Goal: Task Accomplishment & Management: Use online tool/utility

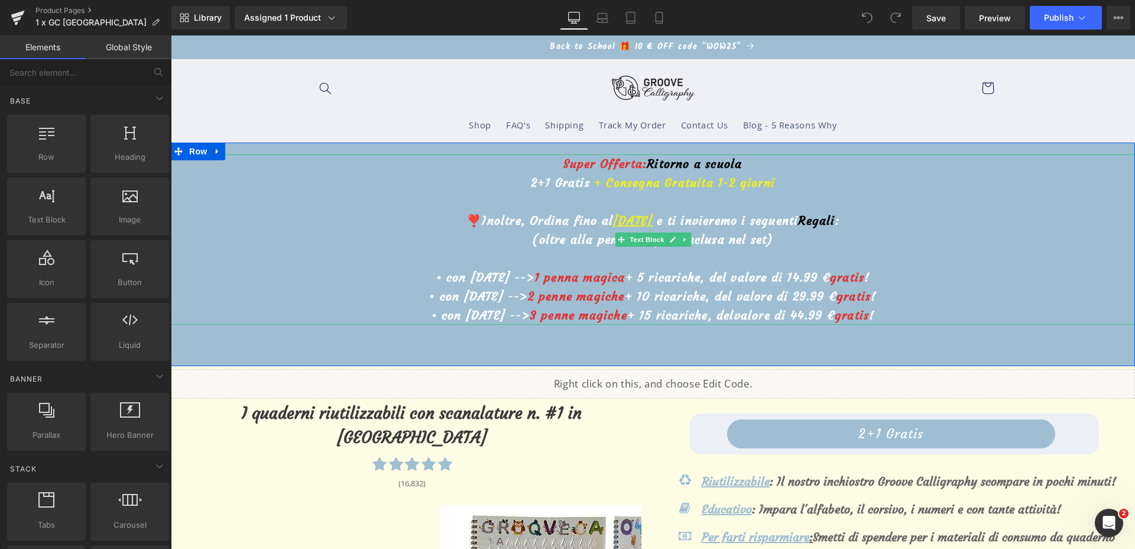
click at [613, 221] on u "1° ottobre" at bounding box center [633, 220] width 40 height 15
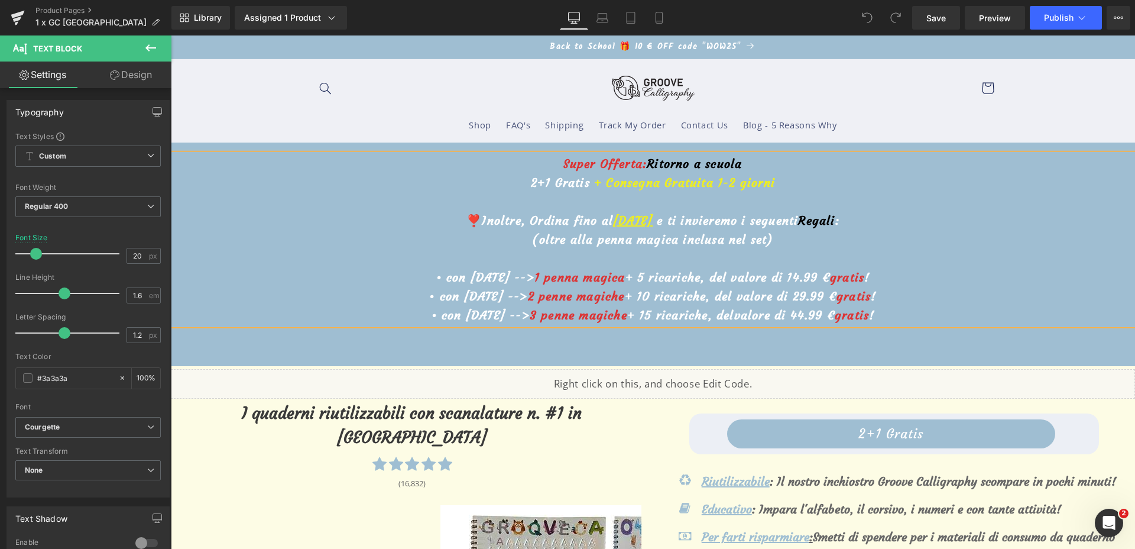
click at [613, 221] on u "1° ottobre" at bounding box center [633, 220] width 40 height 15
click at [941, 12] on span "Save" at bounding box center [937, 18] width 20 height 12
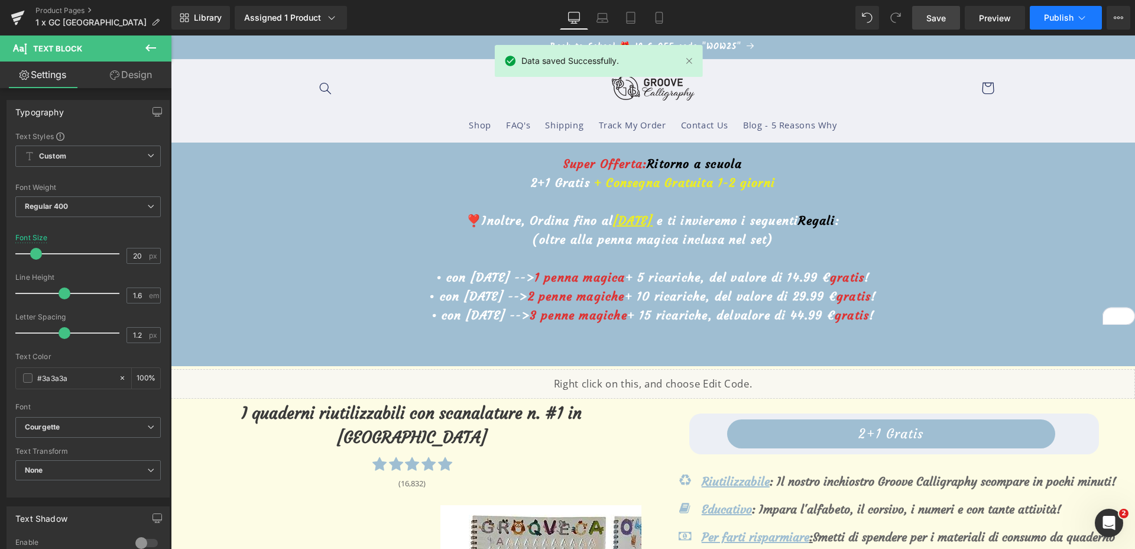
click at [1071, 20] on span "Publish" at bounding box center [1059, 17] width 30 height 9
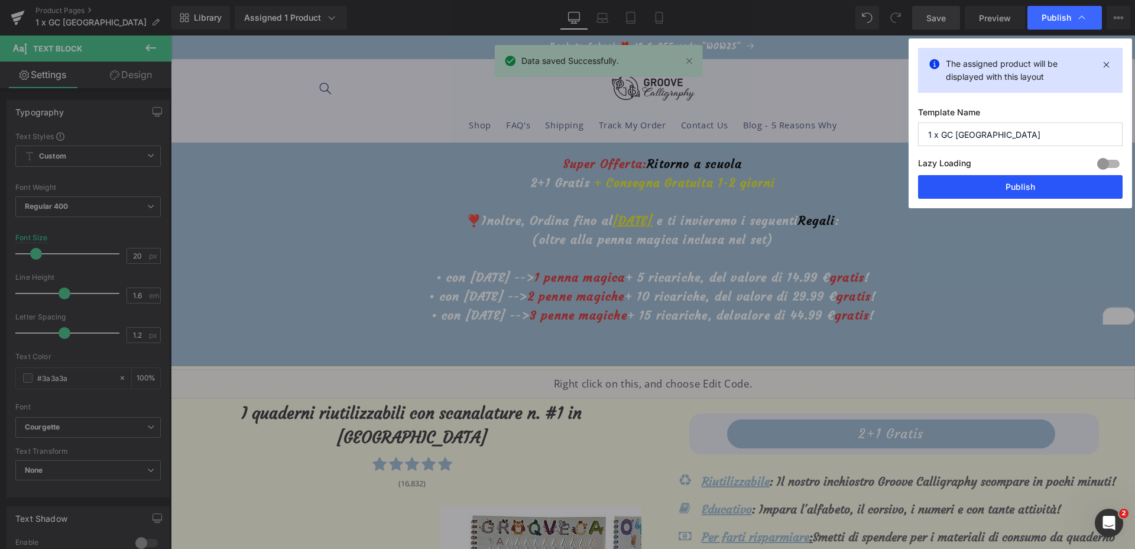
drag, startPoint x: 1040, startPoint y: 182, endPoint x: 868, endPoint y: 140, distance: 176.5
click at [1040, 183] on button "Publish" at bounding box center [1020, 187] width 205 height 24
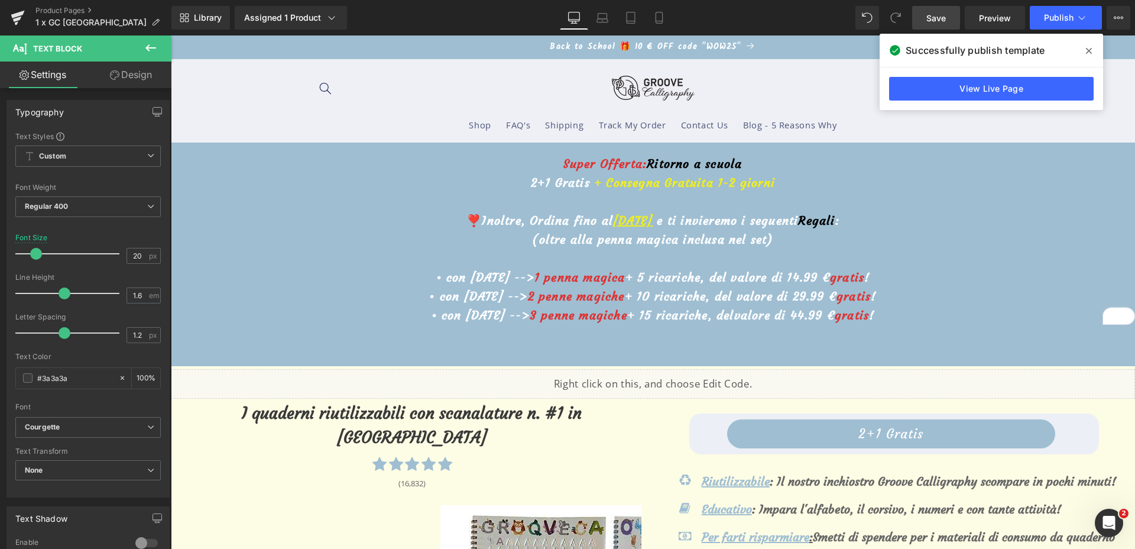
click at [51, 6] on link "Product Pages" at bounding box center [103, 10] width 136 height 9
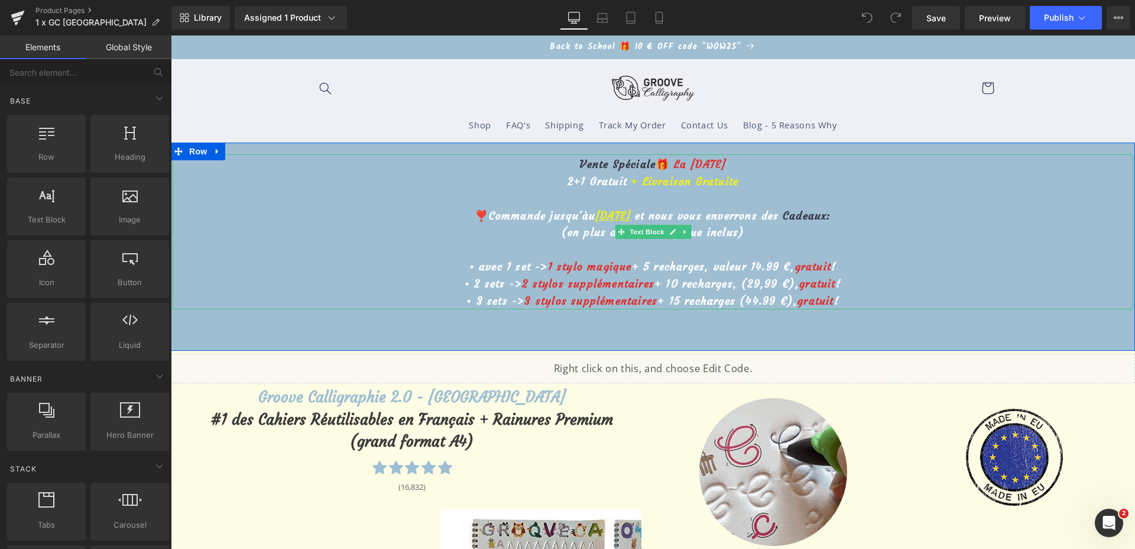
click at [595, 214] on u "[DATE]" at bounding box center [612, 216] width 35 height 14
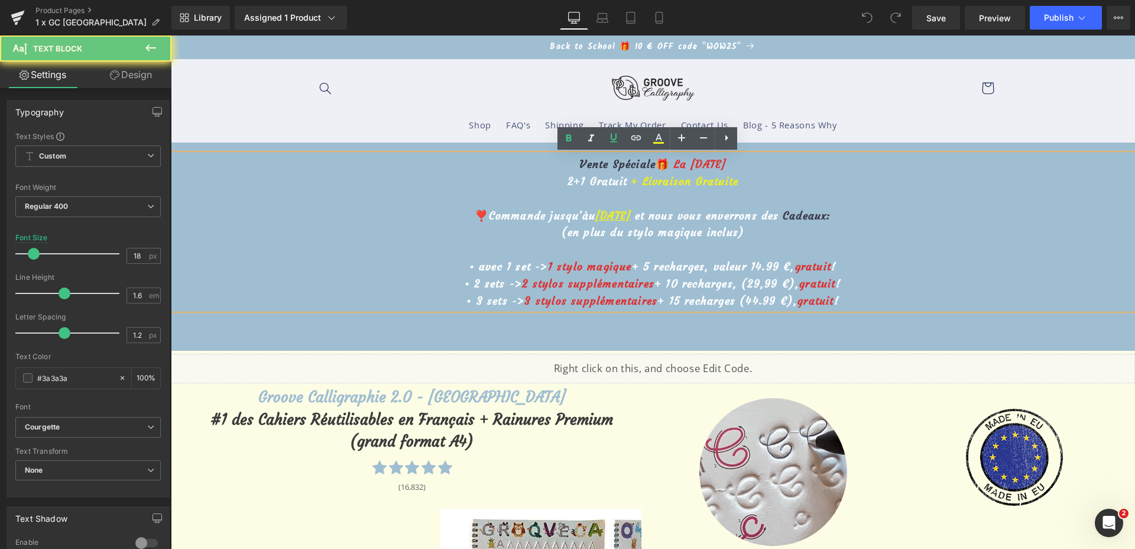
click at [595, 214] on u "[DATE]" at bounding box center [612, 216] width 35 height 14
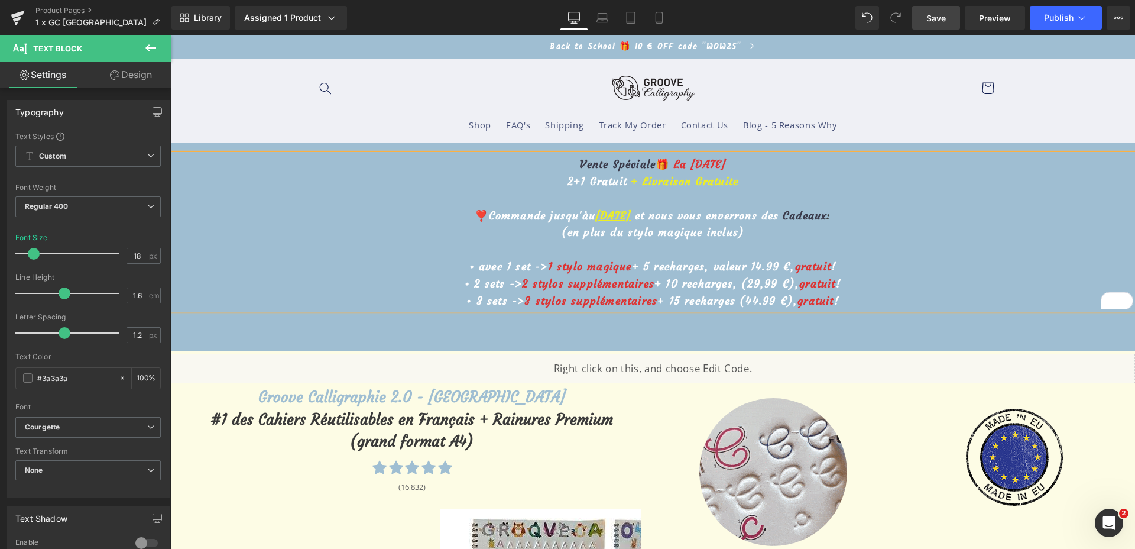
click at [931, 20] on span "Save" at bounding box center [937, 18] width 20 height 12
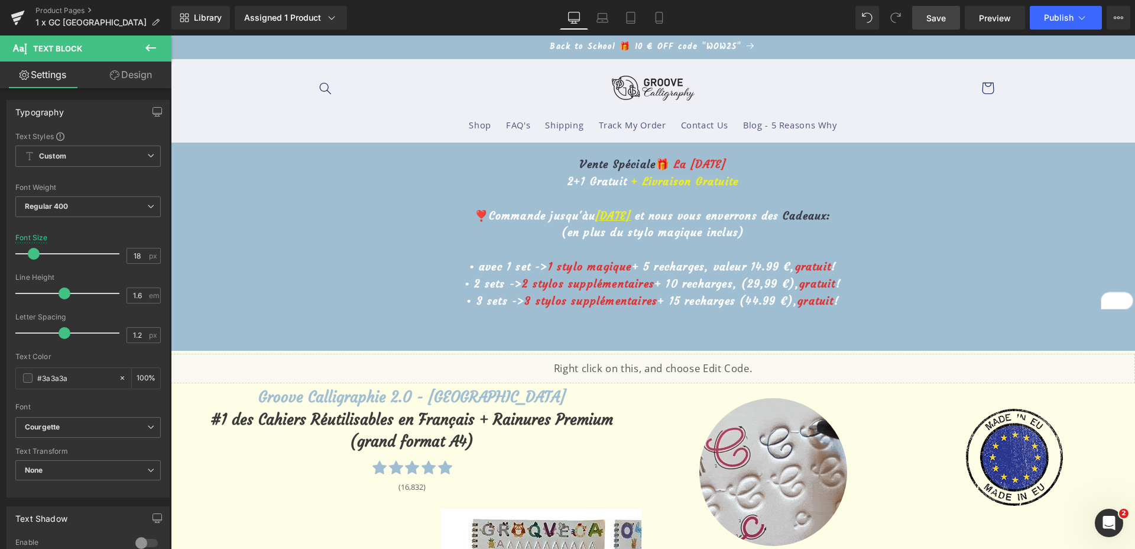
click at [928, 15] on span "Save" at bounding box center [937, 18] width 20 height 12
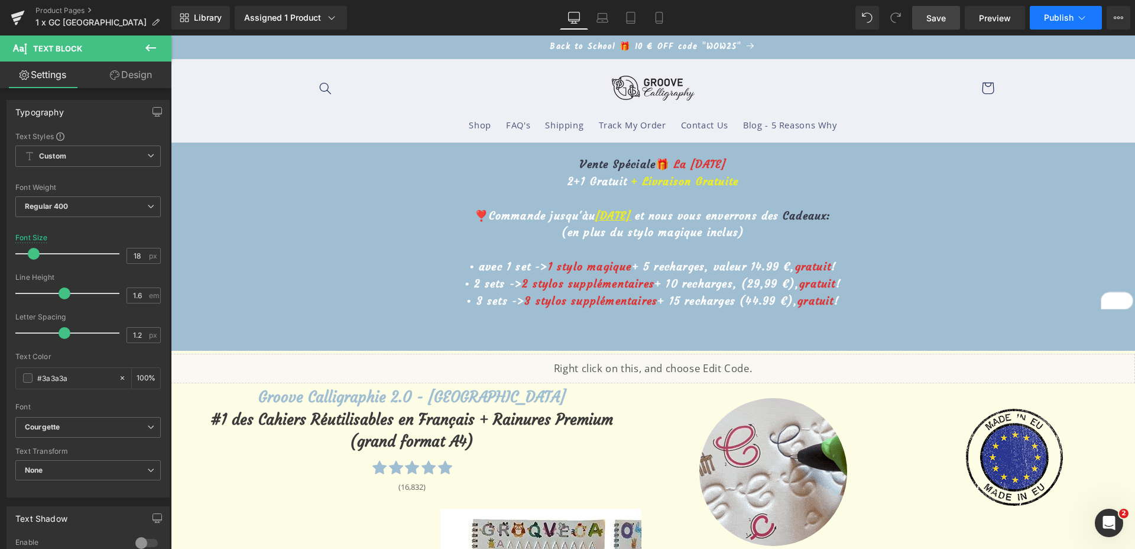
click at [1073, 22] on button "Publish" at bounding box center [1066, 18] width 72 height 24
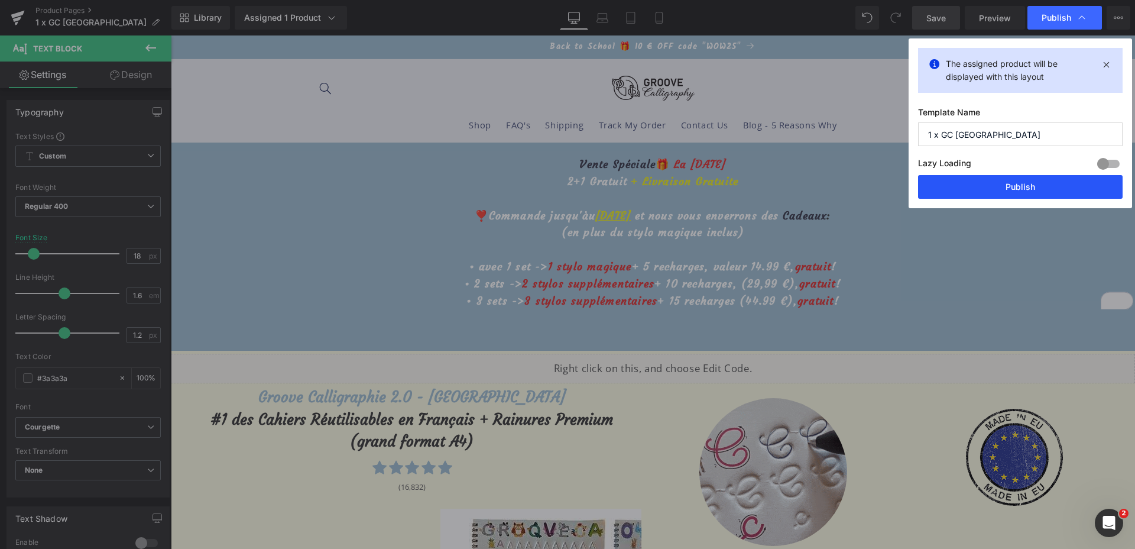
drag, startPoint x: 1031, startPoint y: 189, endPoint x: 863, endPoint y: 154, distance: 172.1
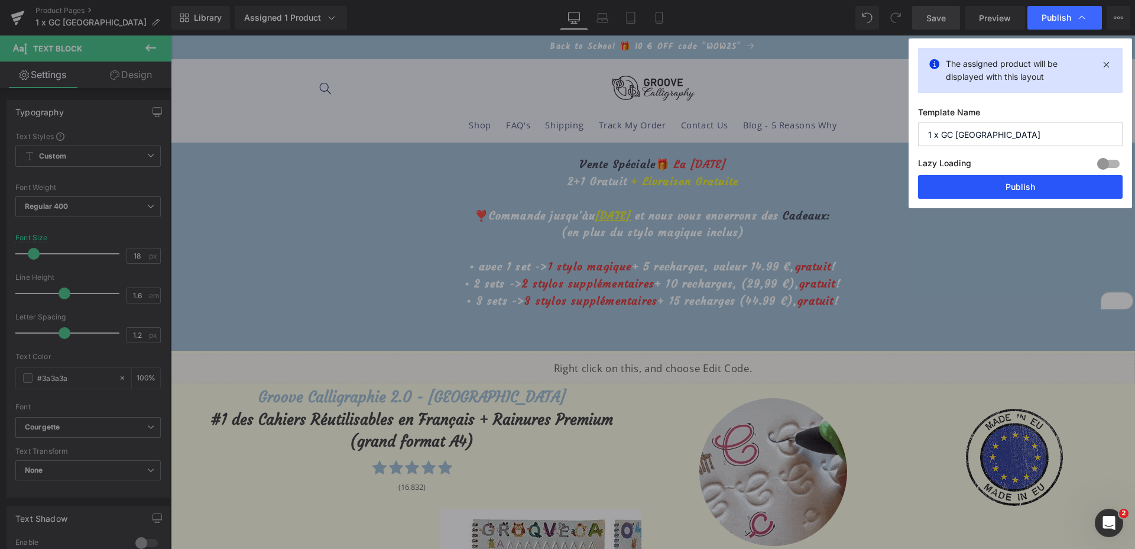
click at [1031, 189] on button "Publish" at bounding box center [1020, 187] width 205 height 24
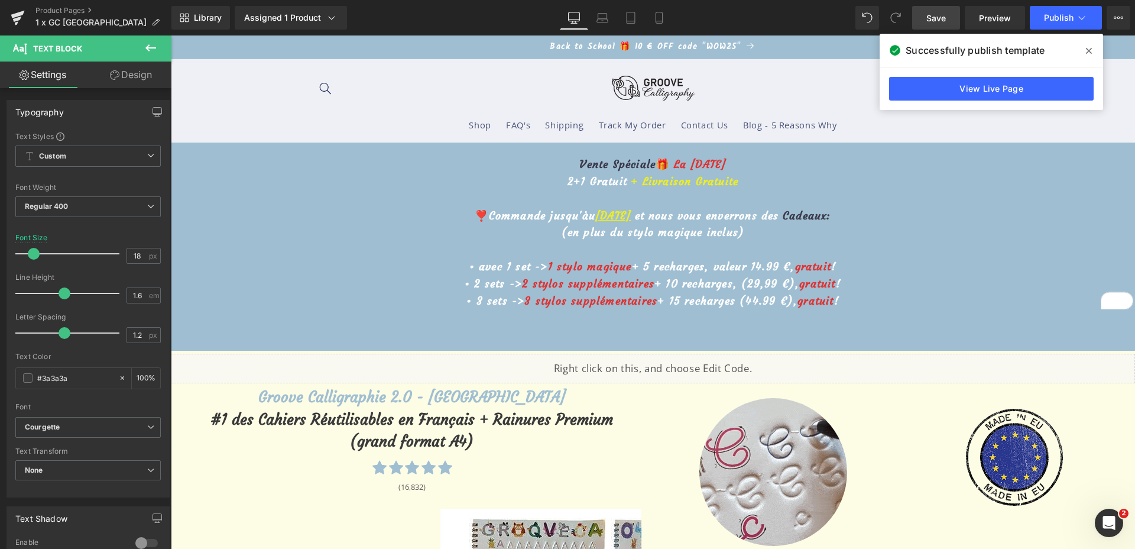
click at [60, 4] on div "Product Pages 1 x GC [GEOGRAPHIC_DATA]" at bounding box center [85, 17] width 171 height 35
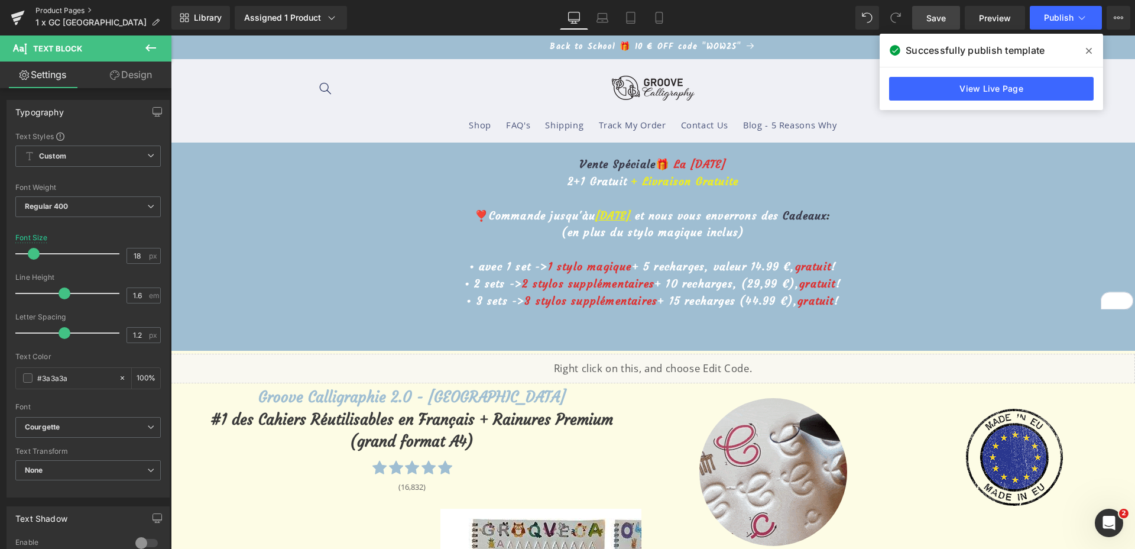
click at [60, 7] on link "Product Pages" at bounding box center [103, 10] width 136 height 9
